Goal: Task Accomplishment & Management: Complete application form

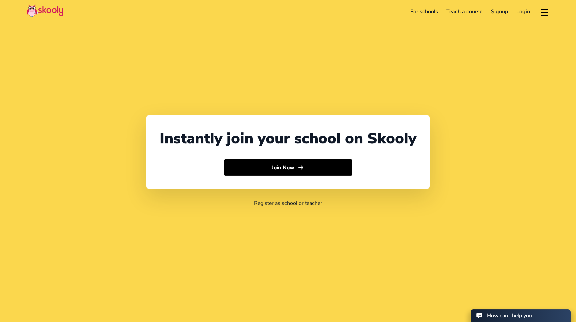
select select "212"
select select "[GEOGRAPHIC_DATA]"
select select "[GEOGRAPHIC_DATA]/[GEOGRAPHIC_DATA]"
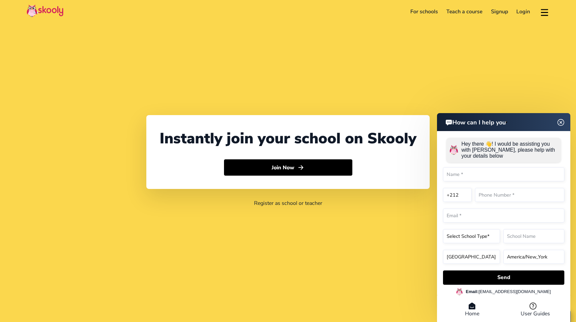
click at [560, 119] on img at bounding box center [560, 122] width 13 height 8
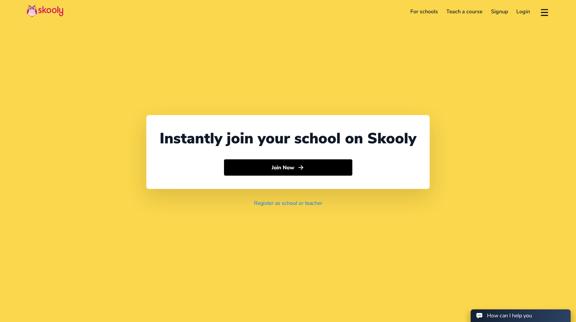
click at [308, 203] on link "Register as school or teacher" at bounding box center [288, 203] width 68 height 7
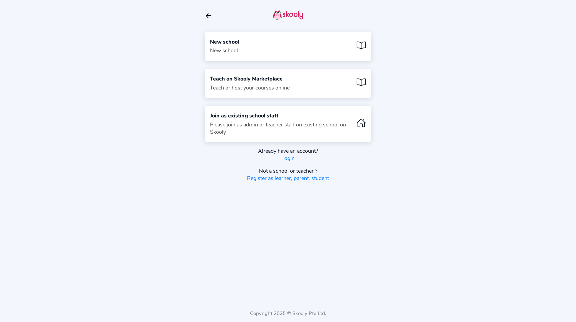
click at [269, 43] on div "New school New school" at bounding box center [288, 46] width 167 height 29
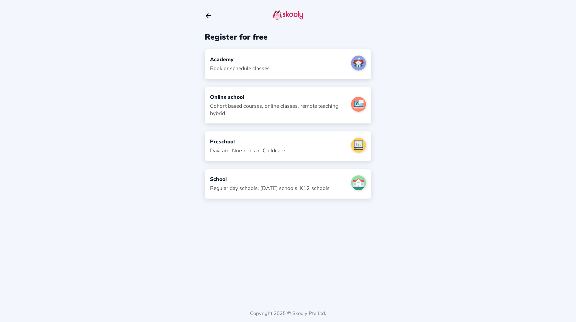
click at [341, 104] on div "Cohort based courses, online classes, remote teaching, hybrid" at bounding box center [278, 110] width 136 height 15
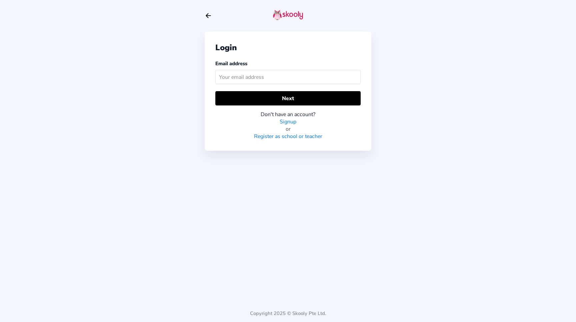
click at [255, 80] on input "text" at bounding box center [287, 77] width 145 height 14
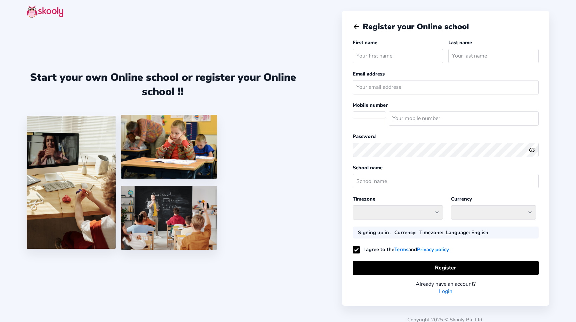
click at [396, 57] on input "text" at bounding box center [397, 56] width 90 height 14
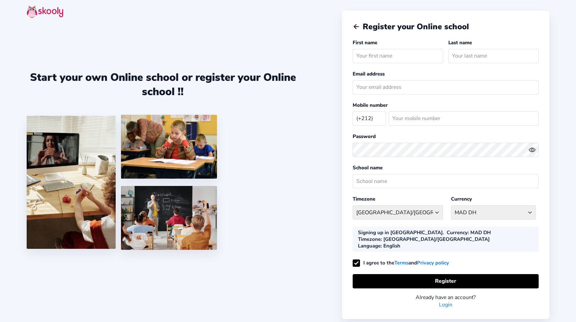
select select "MA"
select select "[GEOGRAPHIC_DATA]/[GEOGRAPHIC_DATA]"
select select "MAD DH"
type input "[PERSON_NAME]"
